Goal: Information Seeking & Learning: Learn about a topic

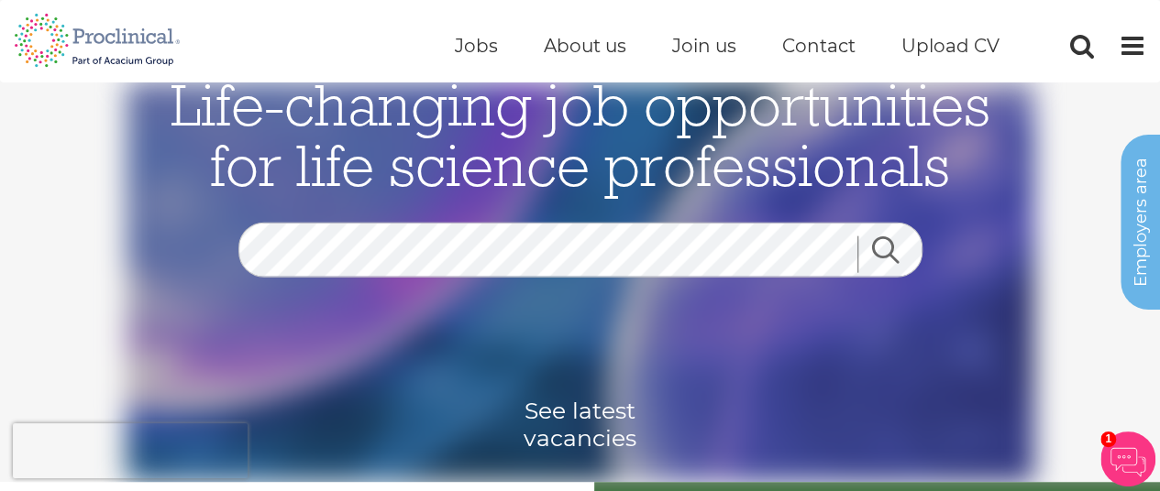
click at [603, 224] on div "Life-changing job opportunities for life science professionals Jobs Search See …" at bounding box center [580, 301] width 917 height 457
click at [607, 223] on div "Life-changing job opportunities for life science professionals Jobs Search See …" at bounding box center [580, 301] width 917 height 457
click at [607, 226] on div "Life-changing job opportunities for life science professionals Jobs Search See …" at bounding box center [580, 301] width 917 height 457
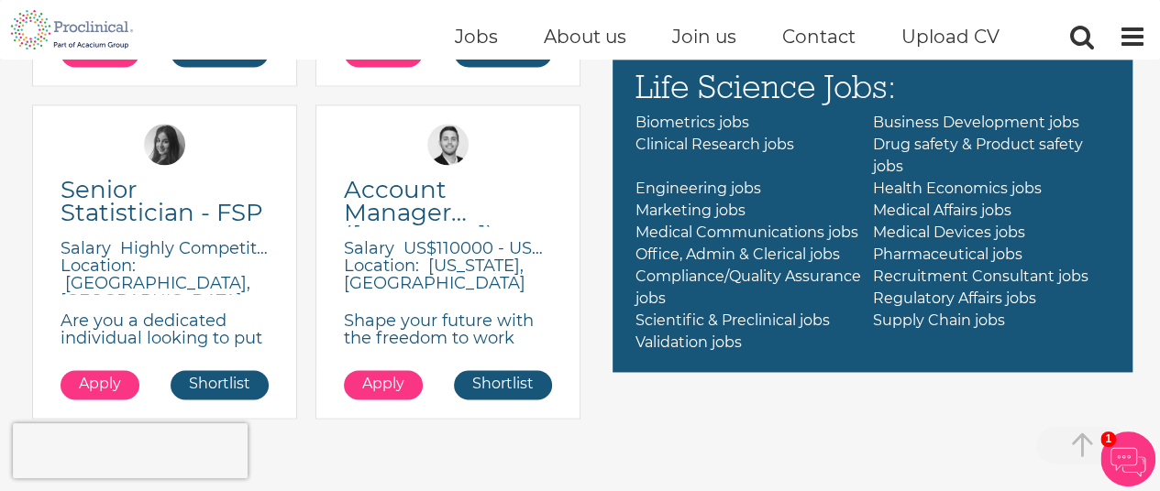
scroll to position [1272, 0]
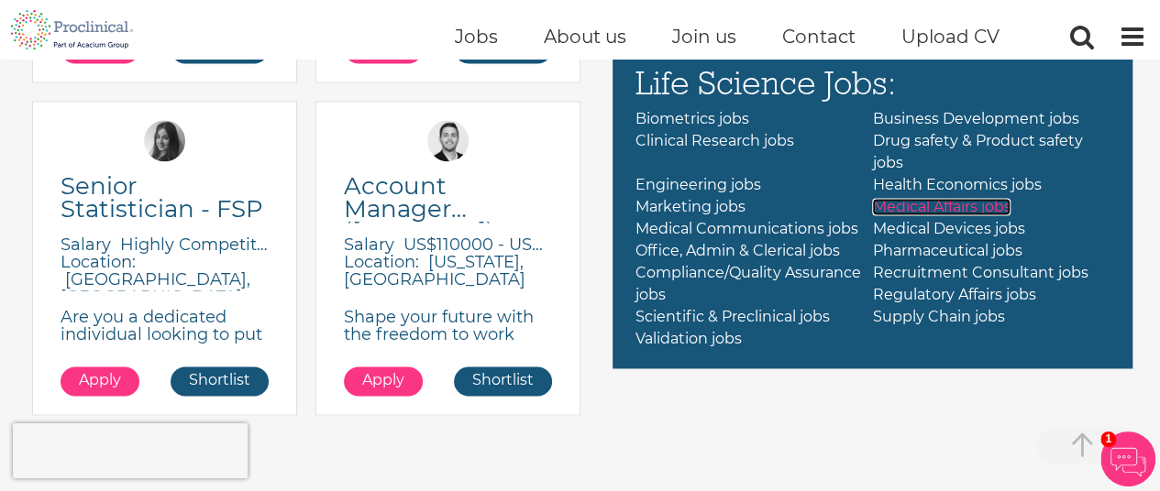
click at [941, 215] on span "Medical Affairs jobs" at bounding box center [941, 206] width 138 height 17
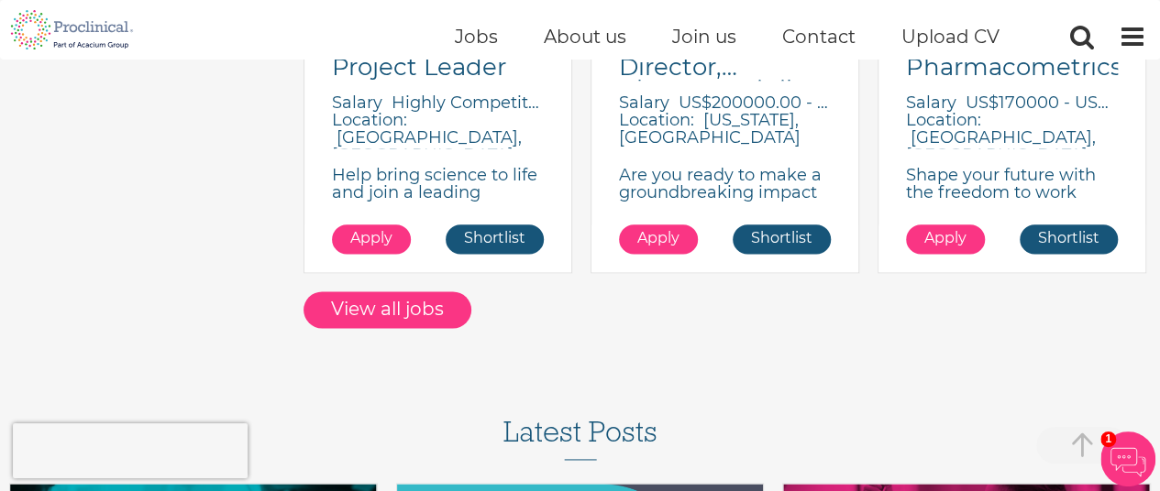
scroll to position [1066, 0]
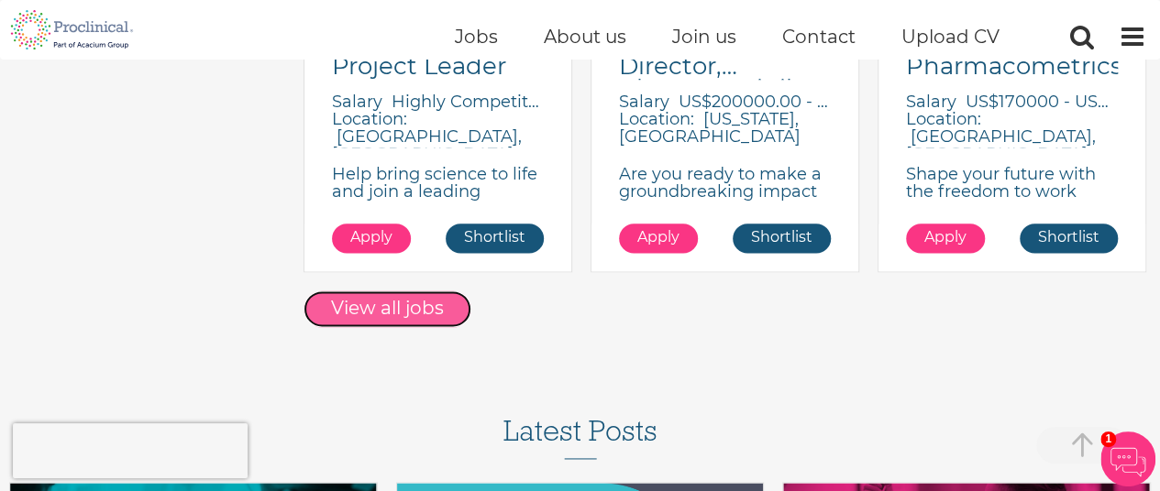
click at [421, 305] on link "View all jobs" at bounding box center [387, 309] width 168 height 37
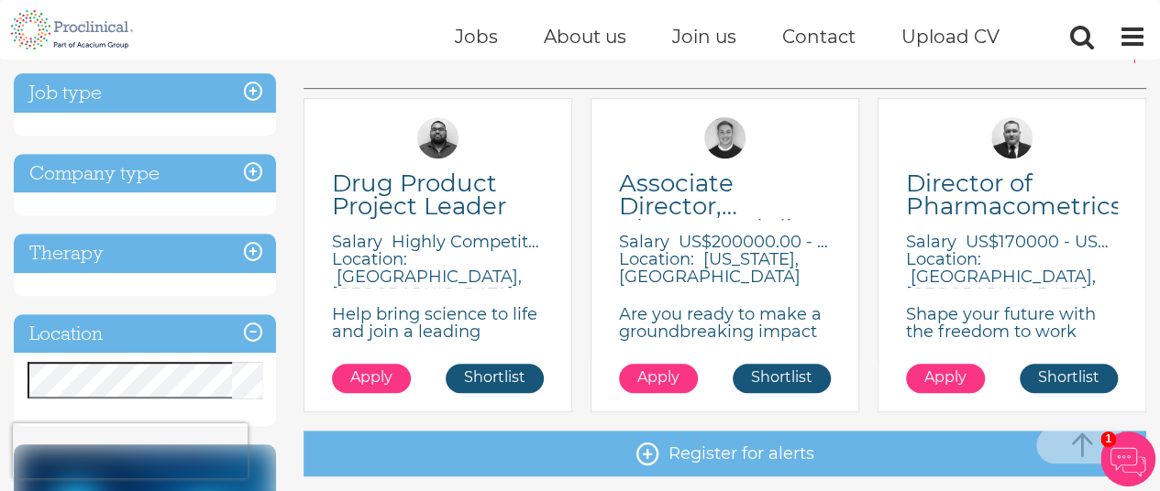
scroll to position [311, 0]
